Goal: Information Seeking & Learning: Learn about a topic

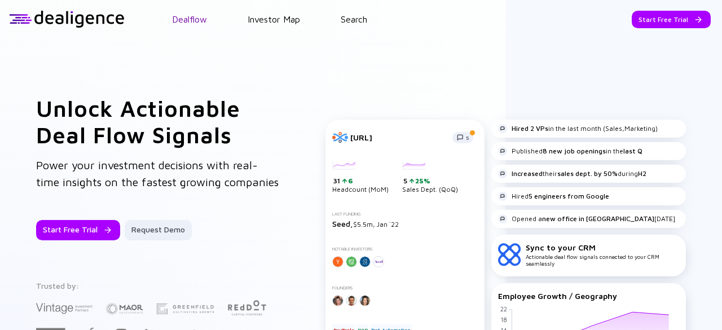
click at [182, 21] on link "Dealflow" at bounding box center [189, 19] width 35 height 10
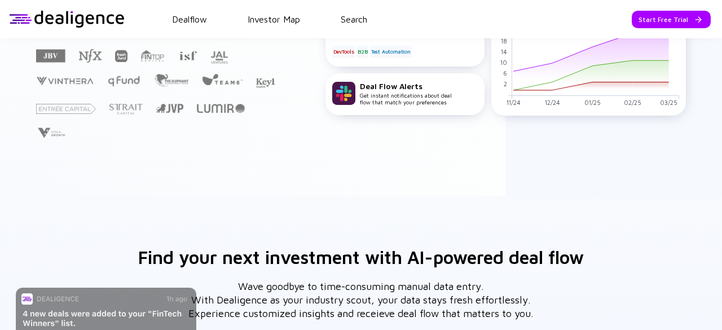
scroll to position [279, 0]
click at [78, 22] on div at bounding box center [67, 19] width 116 height 17
click at [348, 17] on link "Search" at bounding box center [354, 19] width 27 height 10
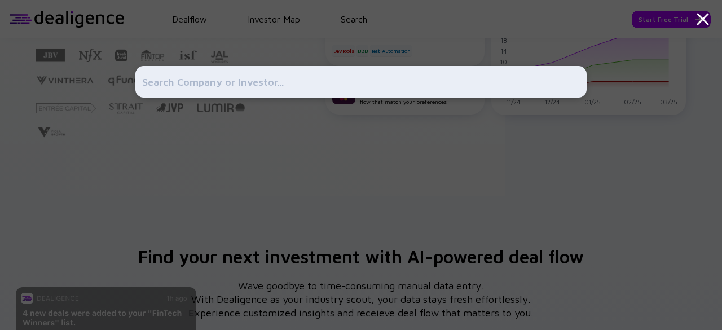
click at [296, 78] on input "text" at bounding box center [361, 82] width 438 height 20
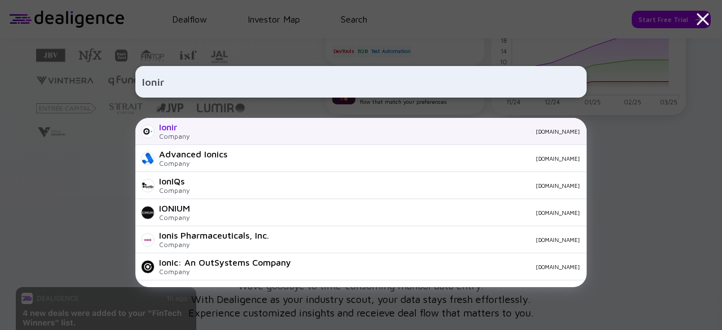
type input "Ionir"
click at [252, 125] on div "Ionir Company [DOMAIN_NAME]" at bounding box center [360, 131] width 451 height 27
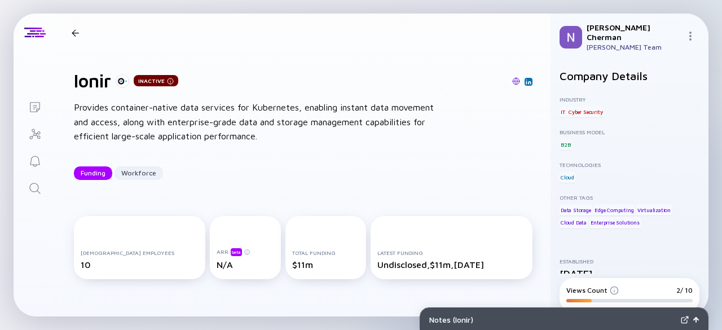
click at [166, 81] on div "Inactive" at bounding box center [156, 80] width 45 height 11
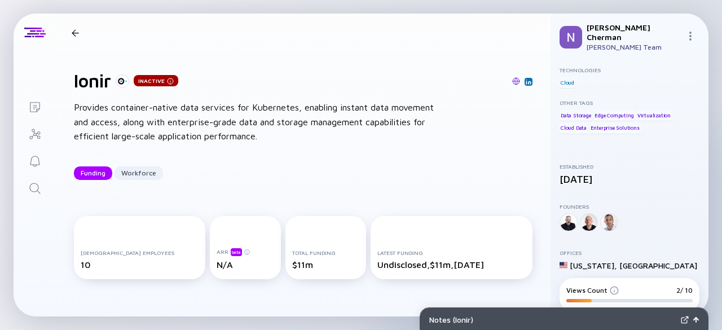
click at [74, 28] on div "Ionir Inactive Funding Workforce" at bounding box center [160, 32] width 187 height 15
drag, startPoint x: 92, startPoint y: 38, endPoint x: 77, endPoint y: 37, distance: 15.2
click at [90, 38] on div "Ionir Inactive Funding Workforce" at bounding box center [160, 32] width 187 height 15
click at [76, 37] on div "Ionir Inactive Funding Workforce" at bounding box center [160, 32] width 187 height 15
click at [70, 29] on div at bounding box center [75, 32] width 16 height 7
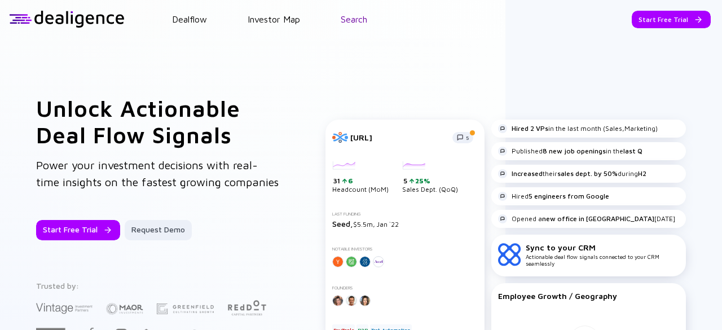
click at [341, 16] on link "Search" at bounding box center [354, 19] width 27 height 10
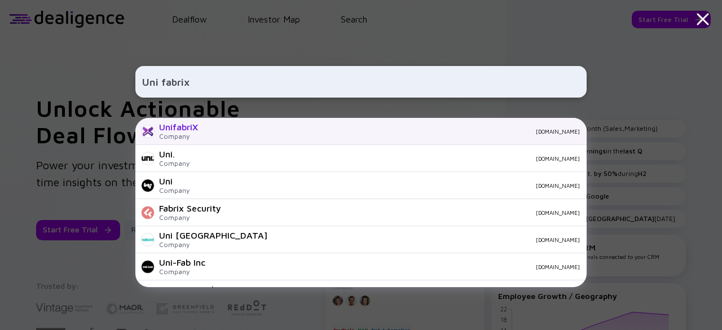
type input "Uni fabrix"
click at [230, 129] on div "[DOMAIN_NAME]" at bounding box center [393, 131] width 373 height 7
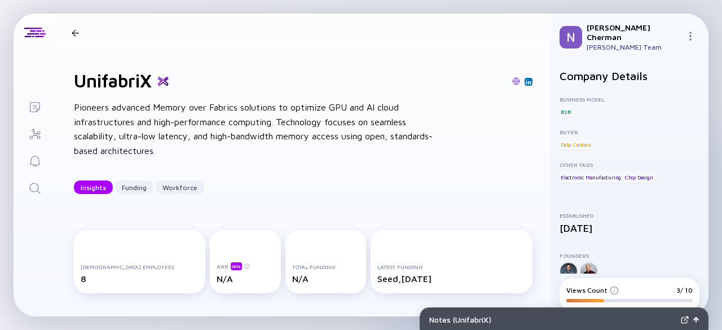
click at [85, 36] on div "UnifabriX Insights Funding Workforce" at bounding box center [161, 32] width 189 height 15
click at [72, 34] on div at bounding box center [75, 32] width 7 height 7
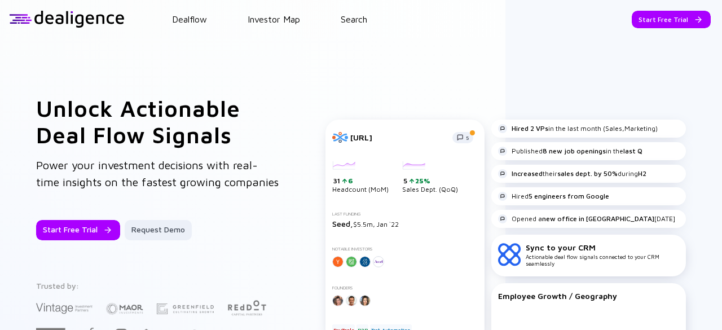
click at [367, 12] on header "Dealflow Investor Map Search Start Free Trial Dealflow Investor Map Start Free …" at bounding box center [361, 19] width 722 height 38
click at [348, 23] on link "Search" at bounding box center [354, 19] width 27 height 10
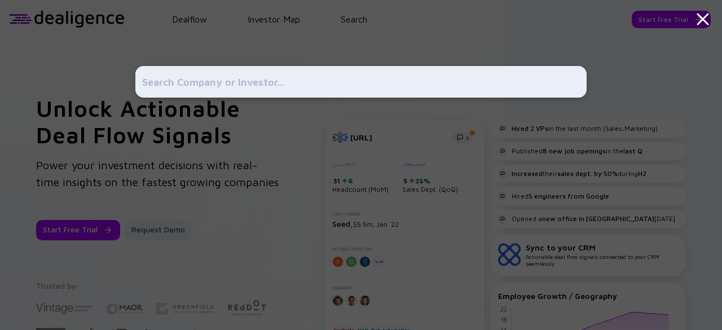
click at [276, 84] on input "text" at bounding box center [361, 82] width 438 height 20
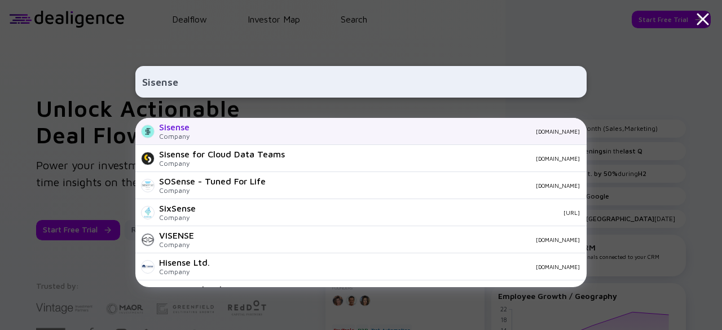
type input "Sisense"
click at [272, 133] on div "[DOMAIN_NAME]" at bounding box center [389, 131] width 381 height 7
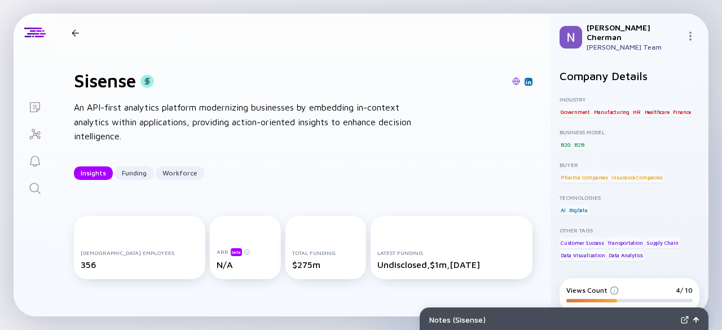
click at [76, 35] on div at bounding box center [75, 32] width 7 height 7
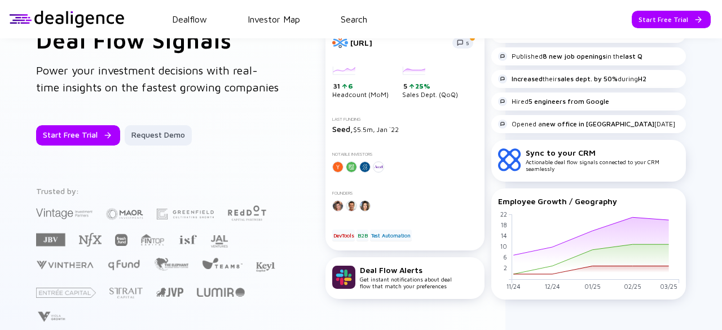
scroll to position [113, 0]
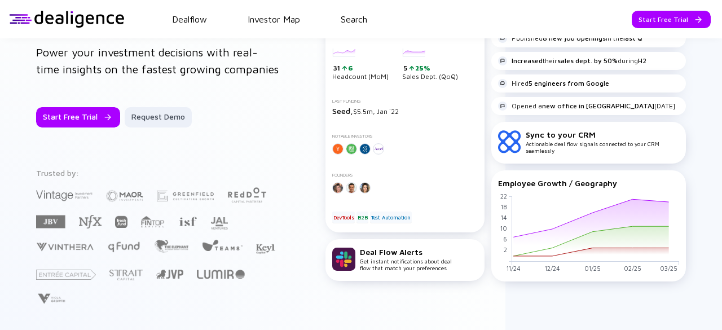
drag, startPoint x: 197, startPoint y: 201, endPoint x: 179, endPoint y: 186, distance: 23.6
click at [194, 166] on div "Unlock Actionable Deal Flow Signals Power your investment decisions with real-t…" at bounding box center [158, 144] width 244 height 324
drag, startPoint x: 149, startPoint y: 214, endPoint x: 150, endPoint y: 164, distance: 49.7
click at [149, 164] on div "Unlock Actionable Deal Flow Signals Power your investment decisions with real-t…" at bounding box center [158, 144] width 244 height 324
